Goal: Task Accomplishment & Management: Manage account settings

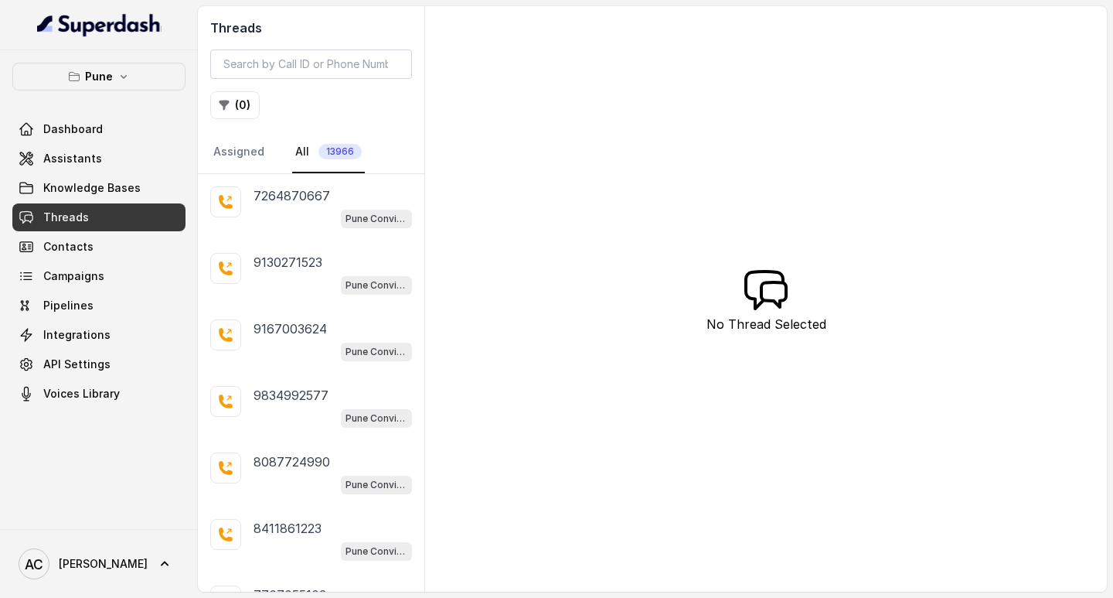
click at [114, 214] on link "Threads" at bounding box center [98, 217] width 173 height 28
click at [251, 101] on button "( 0 )" at bounding box center [234, 105] width 49 height 28
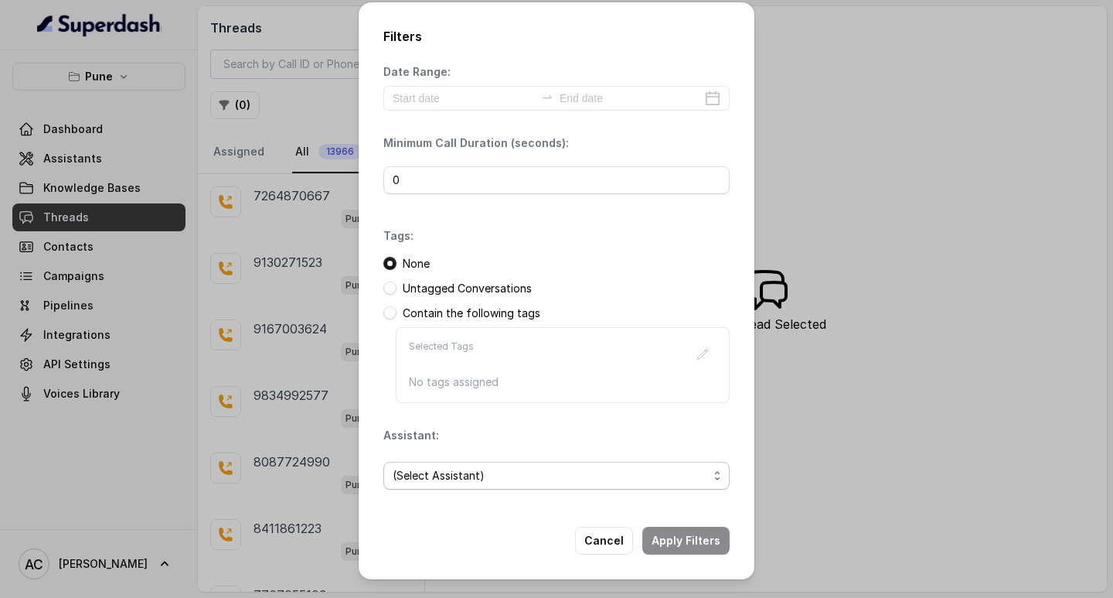
click at [414, 476] on span "(Select Assistant)" at bounding box center [550, 475] width 315 height 19
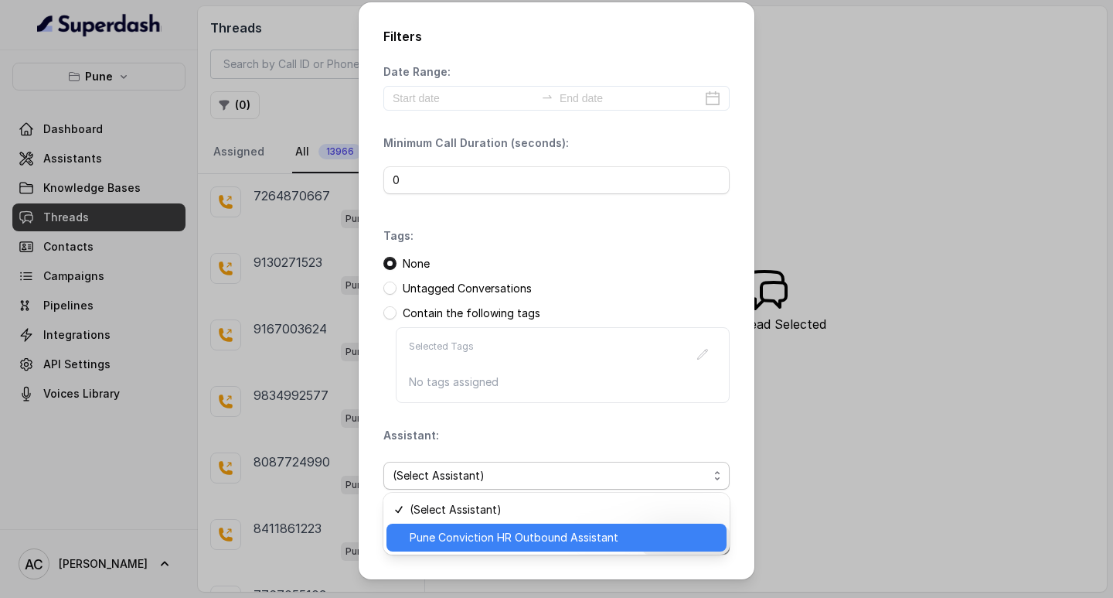
click at [439, 535] on span "Pune Conviction HR Outbound Assistant" at bounding box center [564, 537] width 308 height 19
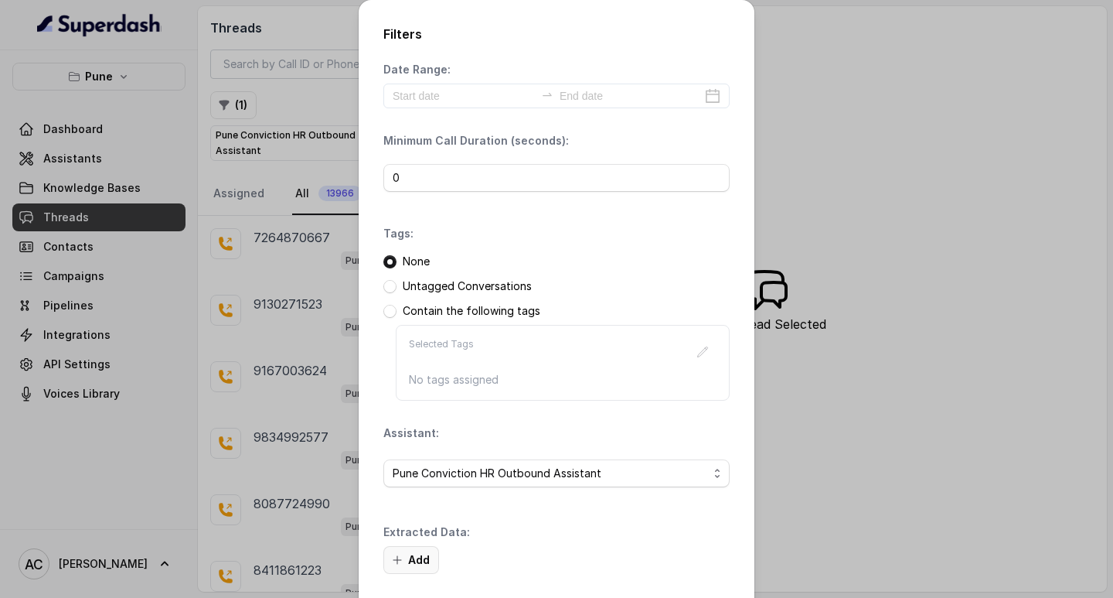
click at [414, 561] on button "Add" at bounding box center [412, 560] width 56 height 28
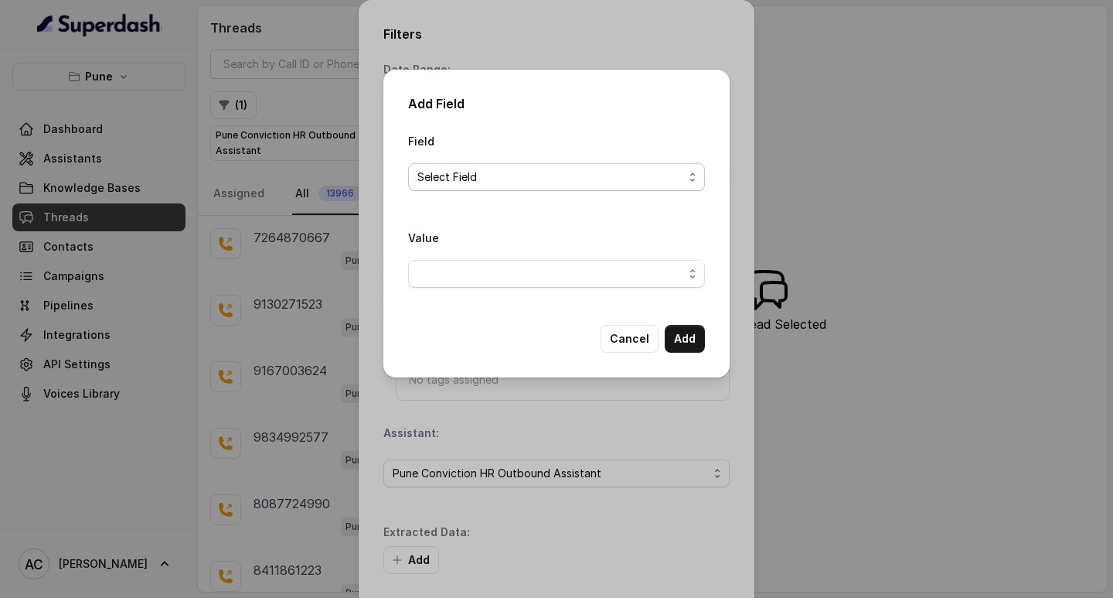
click at [442, 177] on span "Select Field" at bounding box center [551, 177] width 266 height 19
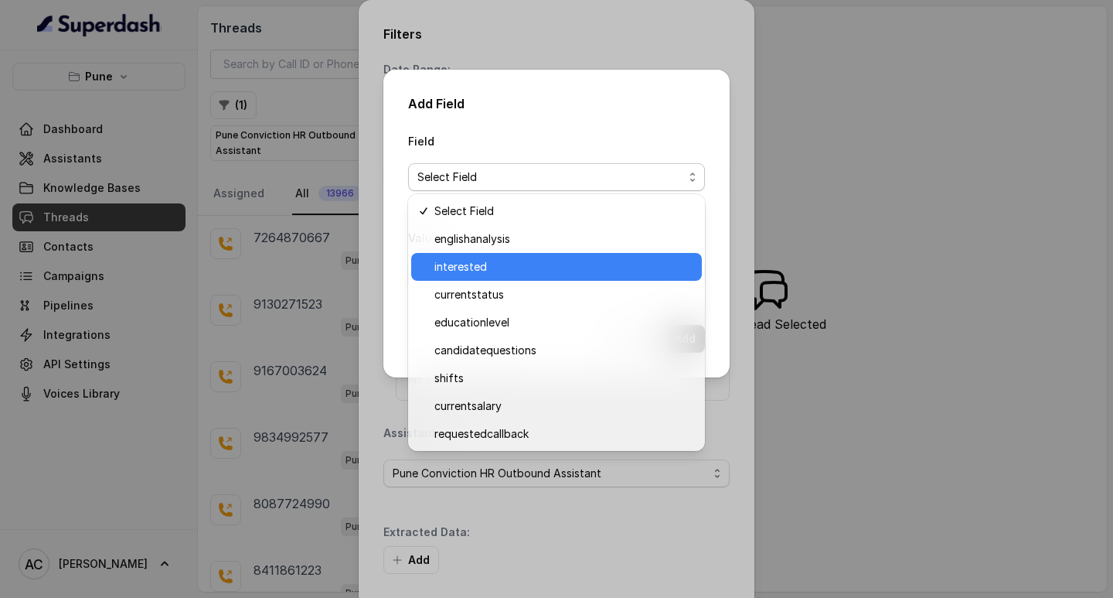
click at [495, 263] on span "interested" at bounding box center [564, 266] width 258 height 19
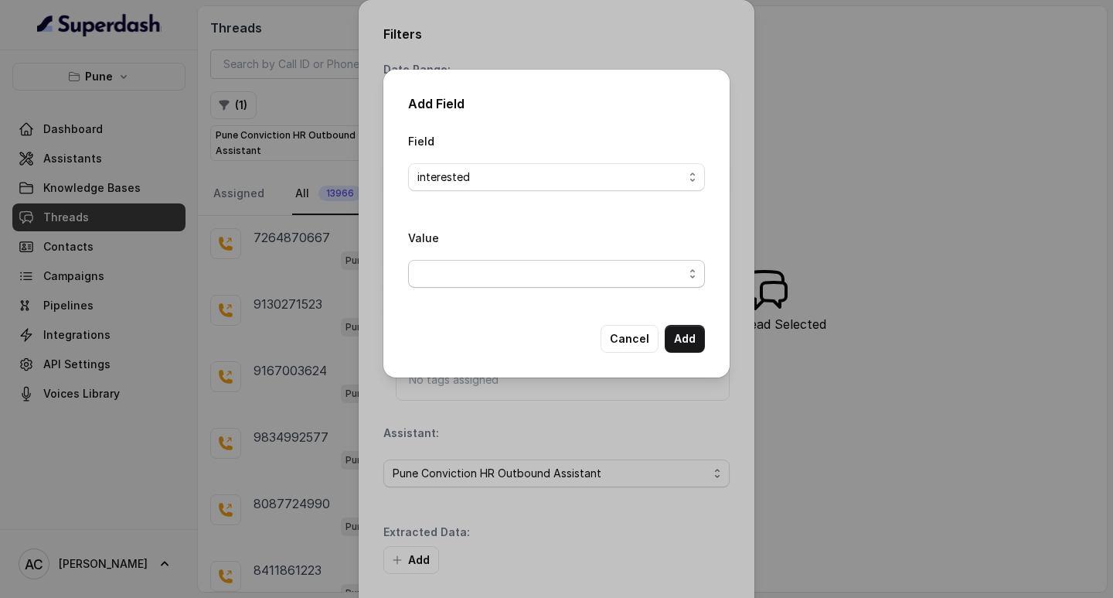
click at [440, 281] on span "button" at bounding box center [556, 274] width 297 height 28
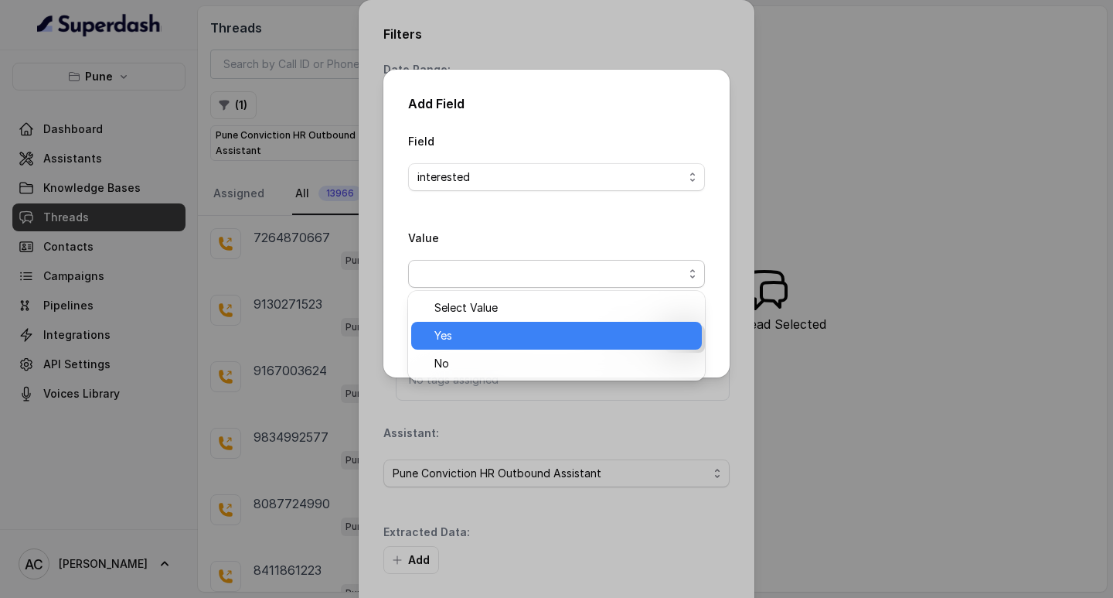
click at [463, 332] on span "Yes" at bounding box center [564, 335] width 258 height 19
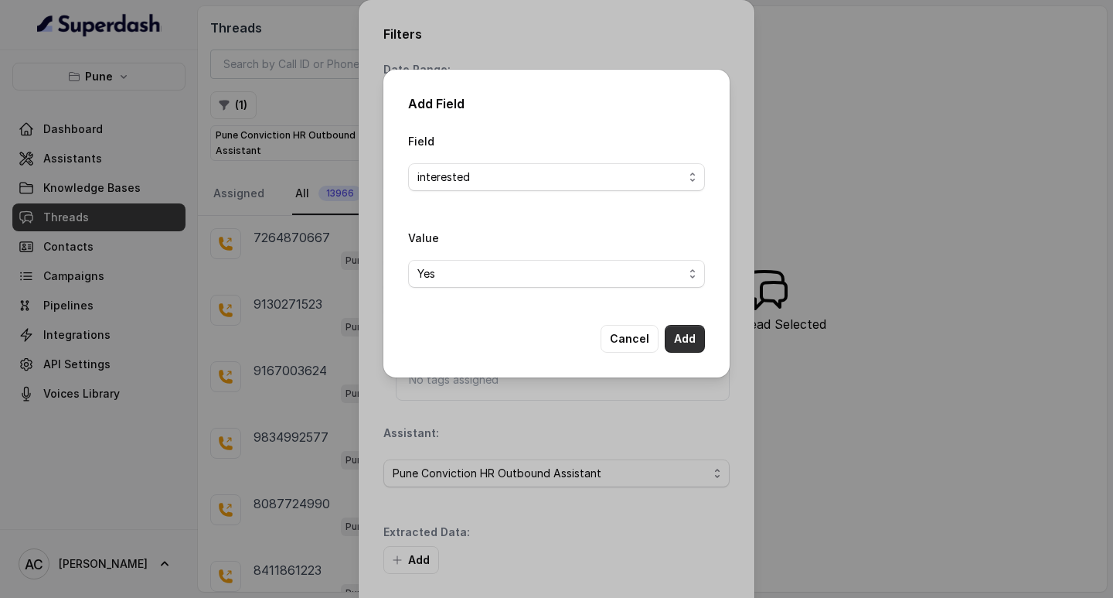
click at [685, 332] on button "Add" at bounding box center [685, 339] width 40 height 28
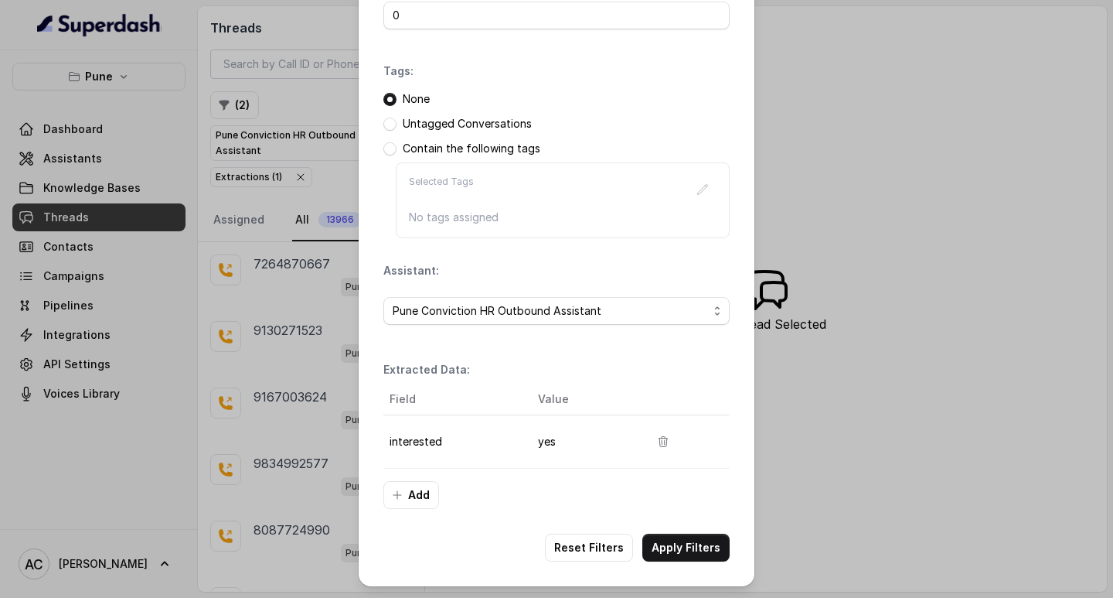
scroll to position [163, 0]
click at [668, 545] on button "Apply Filters" at bounding box center [686, 547] width 87 height 28
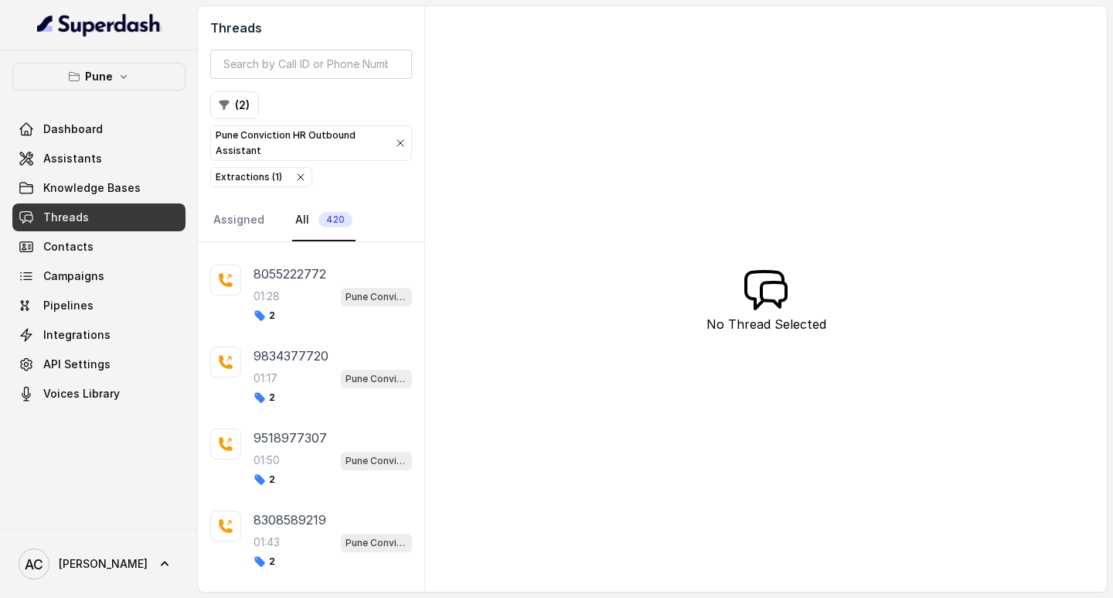
scroll to position [996, 0]
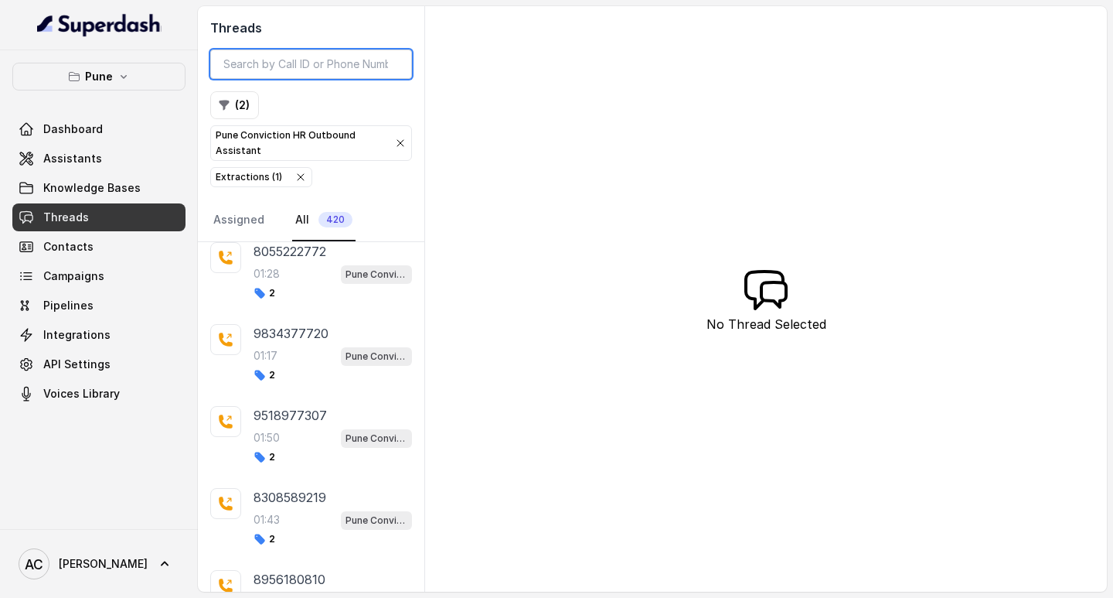
click at [325, 60] on input "search" at bounding box center [311, 63] width 202 height 29
paste input "7972132720"
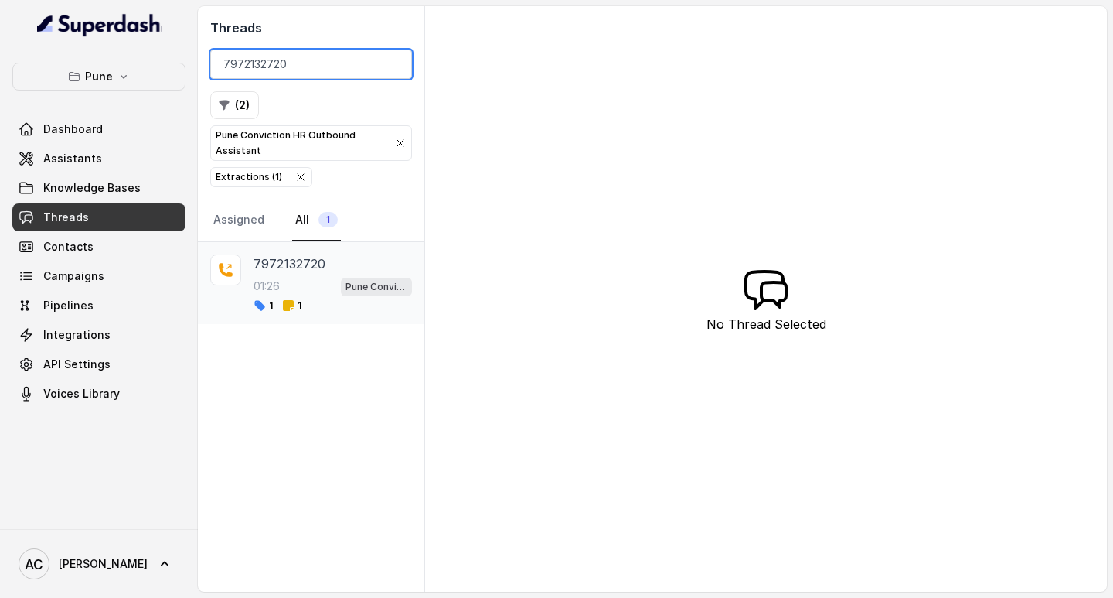
type input "7972132720"
click at [281, 278] on div "01:26 Pune Conviction HR Outbound Assistant" at bounding box center [333, 286] width 159 height 20
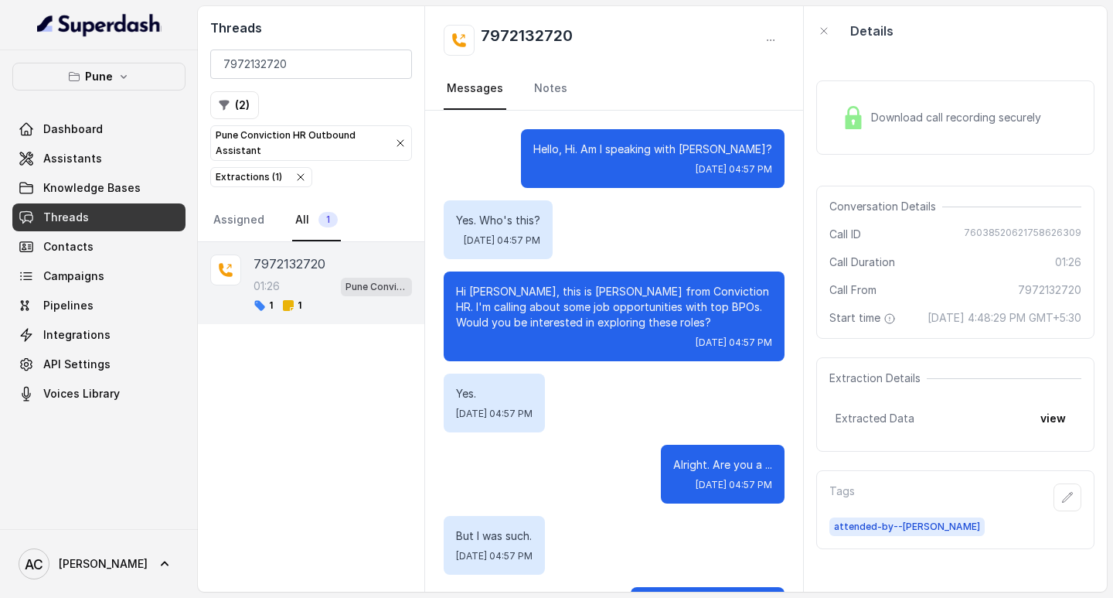
scroll to position [1096, 0]
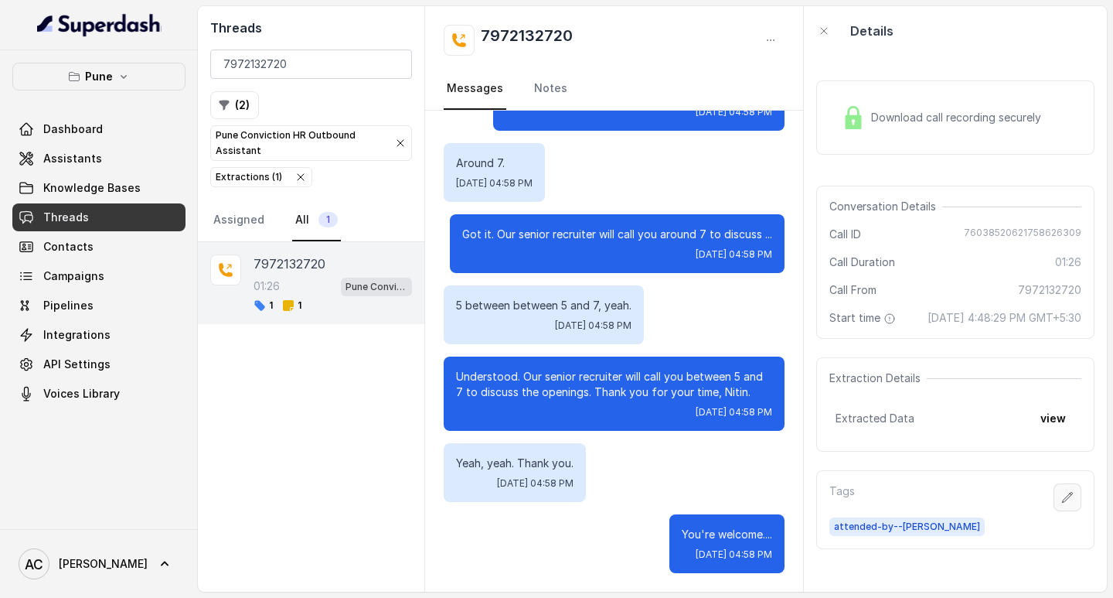
click at [1062, 503] on icon "button" at bounding box center [1068, 497] width 12 height 12
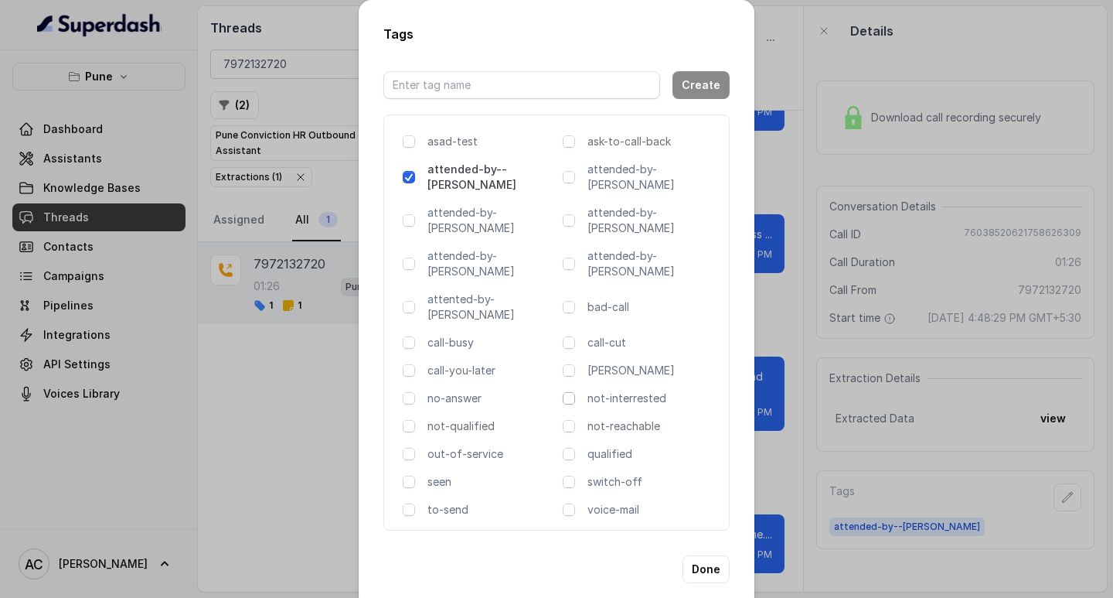
click at [569, 392] on span at bounding box center [569, 398] width 12 height 12
click at [708, 555] on button "Done" at bounding box center [706, 569] width 47 height 28
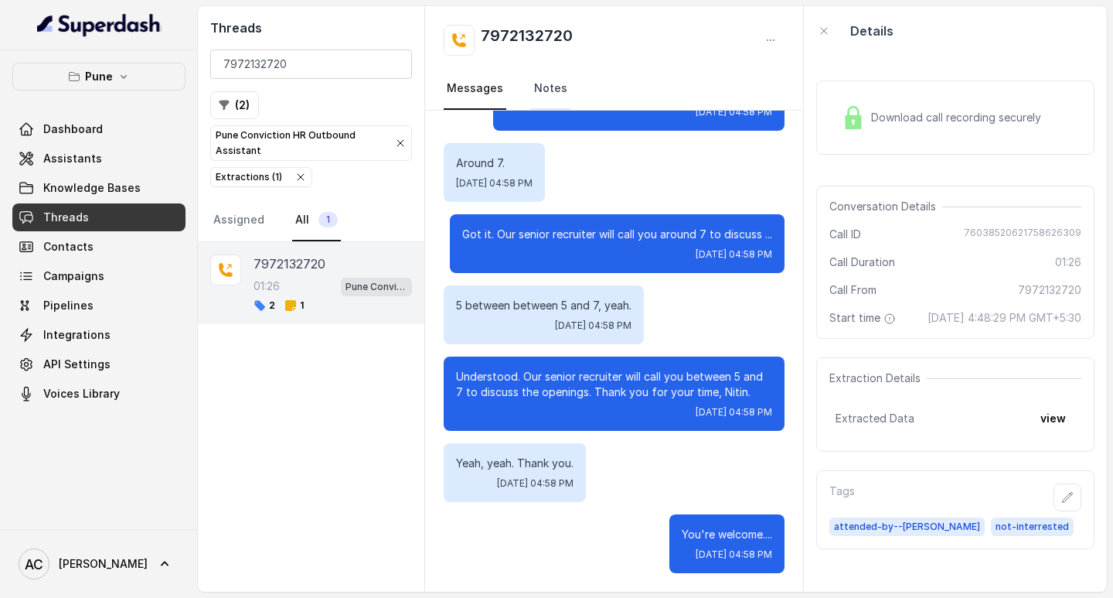
click at [555, 88] on link "Notes" at bounding box center [550, 89] width 39 height 42
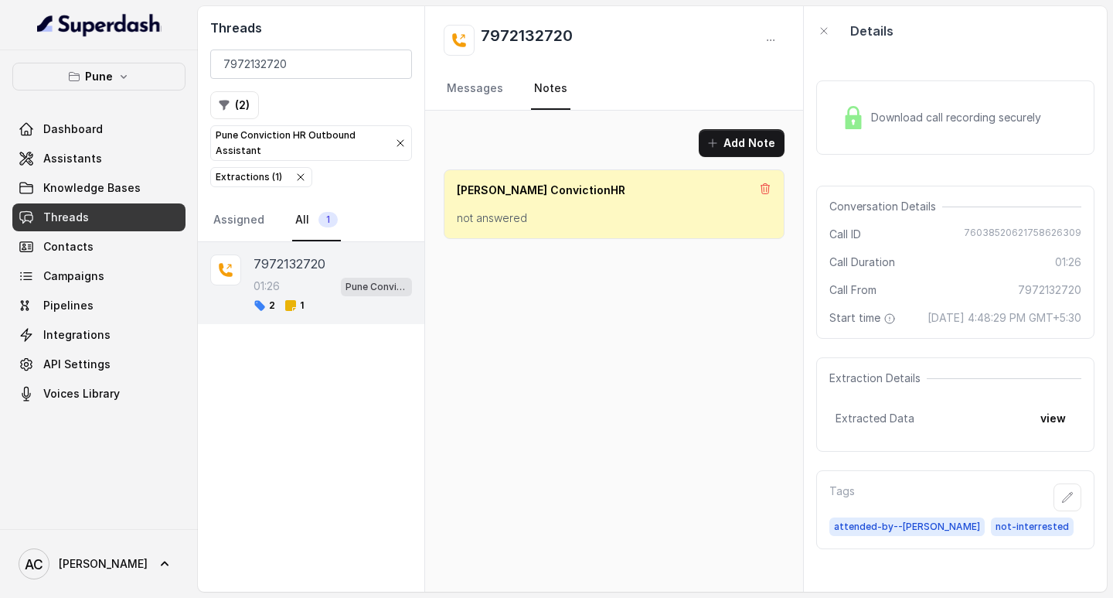
click at [592, 195] on div "[PERSON_NAME] ConvictionHR" at bounding box center [614, 189] width 315 height 15
click at [730, 139] on button "Add Note" at bounding box center [742, 143] width 86 height 28
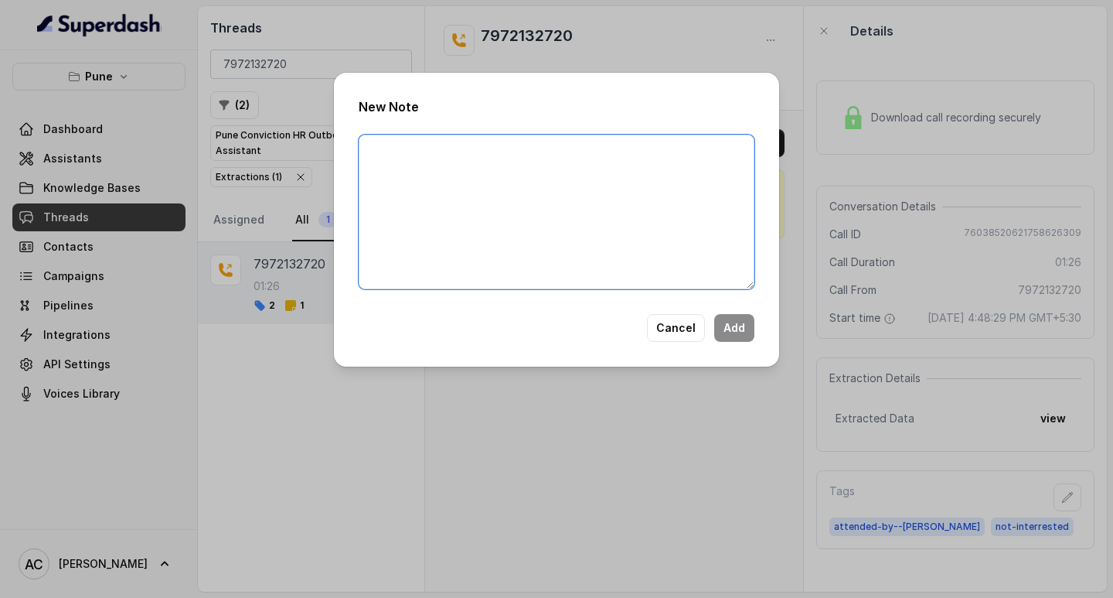
click at [450, 182] on textarea at bounding box center [557, 212] width 396 height 155
paste textarea "Name: Contact number: Recruiter: Name of the attender: Comments: AI Improvement:"
click at [445, 245] on textarea "Name: Contact number: Recruiter: Name of the attender: Comments: AI Improvement:" at bounding box center [557, 212] width 396 height 155
click at [402, 168] on textarea "Name: Contact number: Recruiter: Name of the attender: Comments: NI AI Improvem…" at bounding box center [557, 212] width 396 height 155
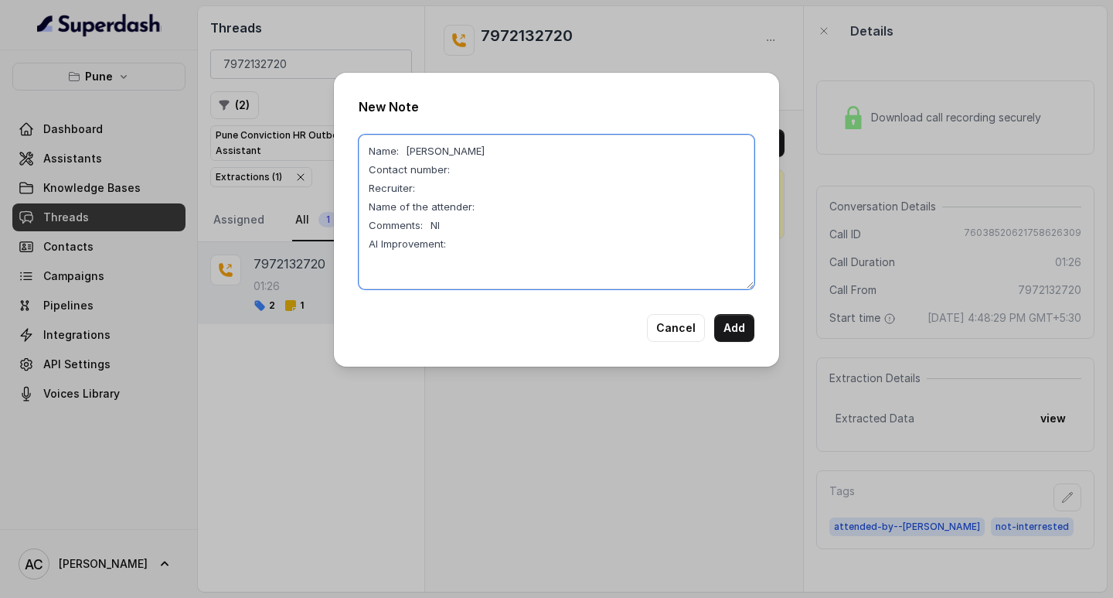
click at [476, 189] on textarea "Name: [PERSON_NAME] Contact number: Recruiter: Name of the attender: Comments: …" at bounding box center [557, 212] width 396 height 155
paste textarea "7972132720"
click at [443, 200] on textarea "Name: [PERSON_NAME] Contact number: [PHONE_NUMBER] Recruiter: Name of the atten…" at bounding box center [557, 212] width 396 height 155
click at [490, 216] on textarea "Name: [PERSON_NAME] Contact number: [PHONE_NUMBER] Recruiter: [PERSON_NAME] Nam…" at bounding box center [557, 212] width 396 height 155
click at [510, 229] on textarea "Name: [PERSON_NAME] Contact number: [PHONE_NUMBER] Recruiter: [PERSON_NAME] Nam…" at bounding box center [557, 212] width 396 height 155
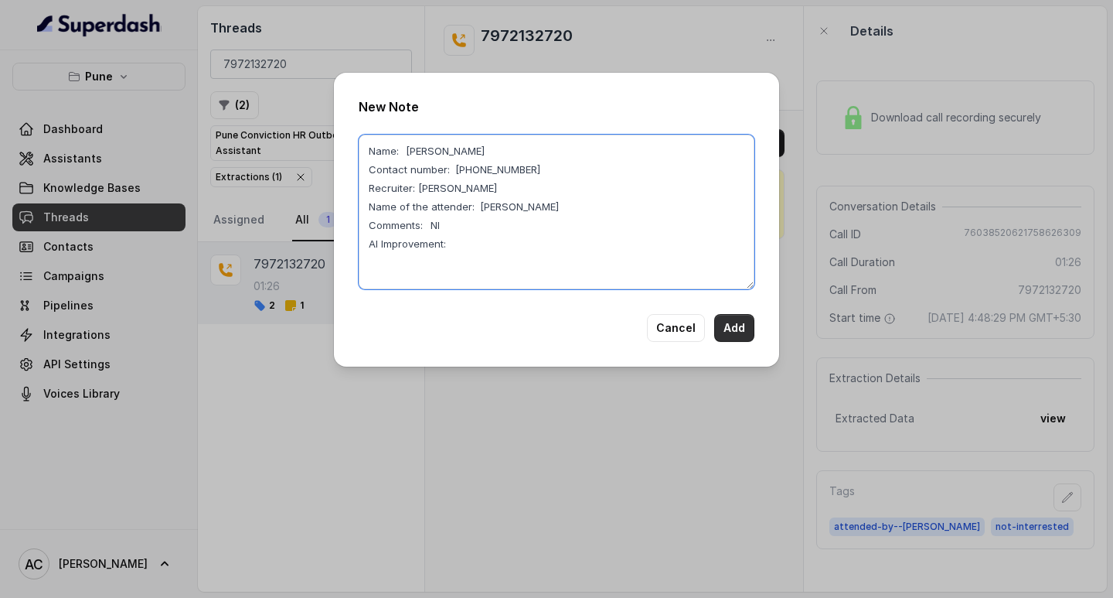
type textarea "Name: [PERSON_NAME] Contact number: [PHONE_NUMBER] Recruiter: [PERSON_NAME] Nam…"
click at [740, 326] on button "Add" at bounding box center [734, 328] width 40 height 28
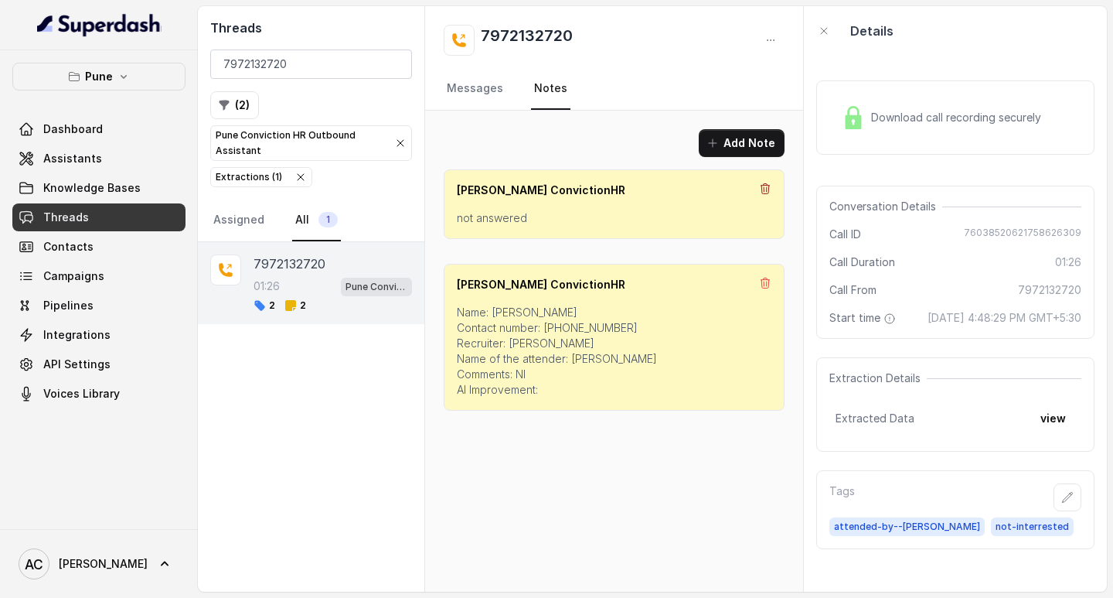
click at [766, 192] on icon at bounding box center [765, 188] width 12 height 12
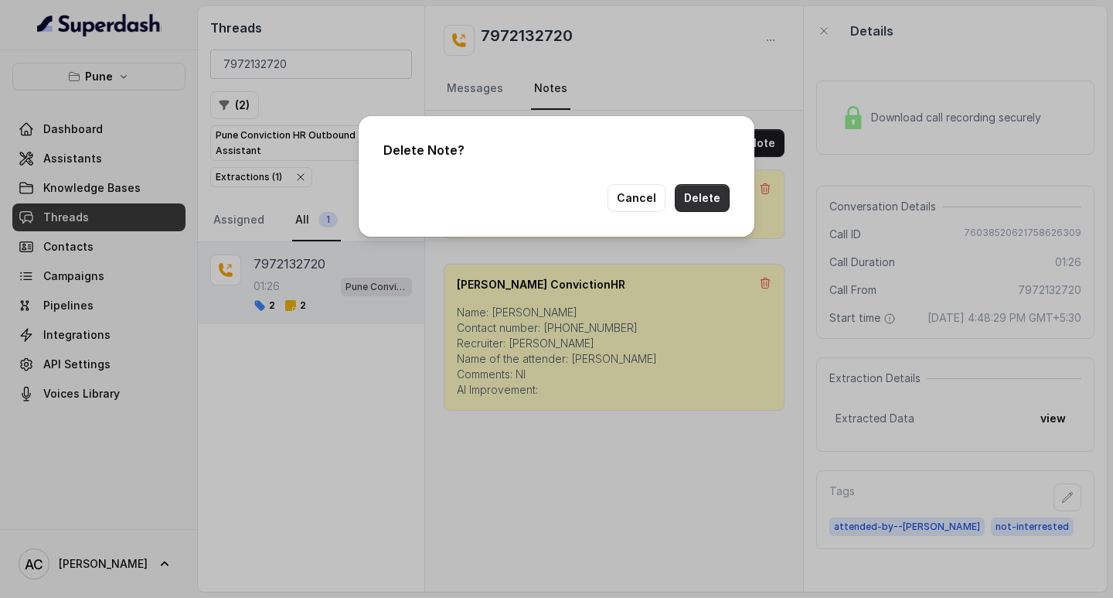
click at [705, 203] on button "Delete" at bounding box center [702, 198] width 55 height 28
